Goal: Check status: Check status

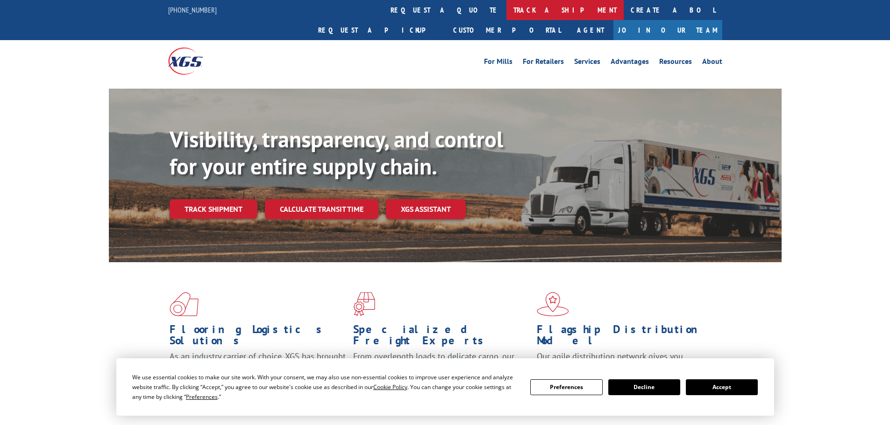
drag, startPoint x: 419, startPoint y: 14, endPoint x: 418, endPoint y: 7, distance: 6.7
click at [506, 14] on link "track a shipment" at bounding box center [564, 10] width 117 height 20
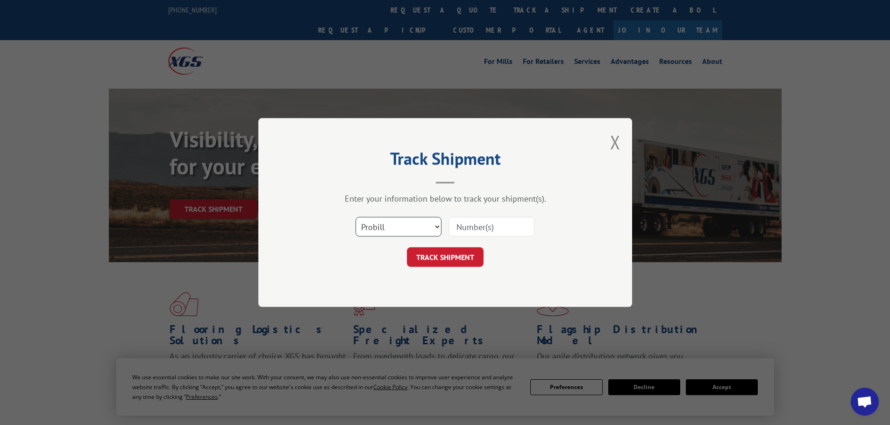
drag, startPoint x: 433, startPoint y: 230, endPoint x: 434, endPoint y: 235, distance: 4.8
click at [433, 230] on select "Select category... Probill BOL PO" at bounding box center [398, 227] width 86 height 20
select select "bol"
click at [355, 217] on select "Select category... Probill BOL PO" at bounding box center [398, 227] width 86 height 20
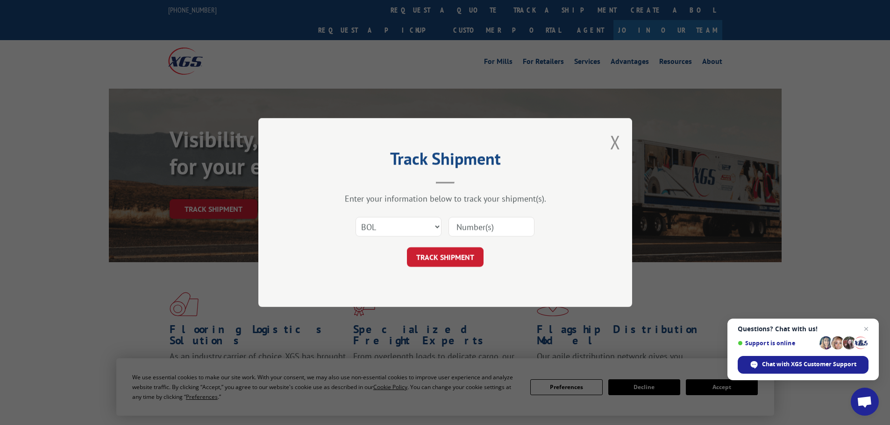
click at [477, 237] on div at bounding box center [491, 226] width 86 height 21
click at [478, 229] on input at bounding box center [491, 227] width 86 height 20
paste input "5619904."
type input "5619904."
click at [440, 257] on button "TRACK SHIPMENT" at bounding box center [445, 258] width 77 height 20
